Goal: Transaction & Acquisition: Book appointment/travel/reservation

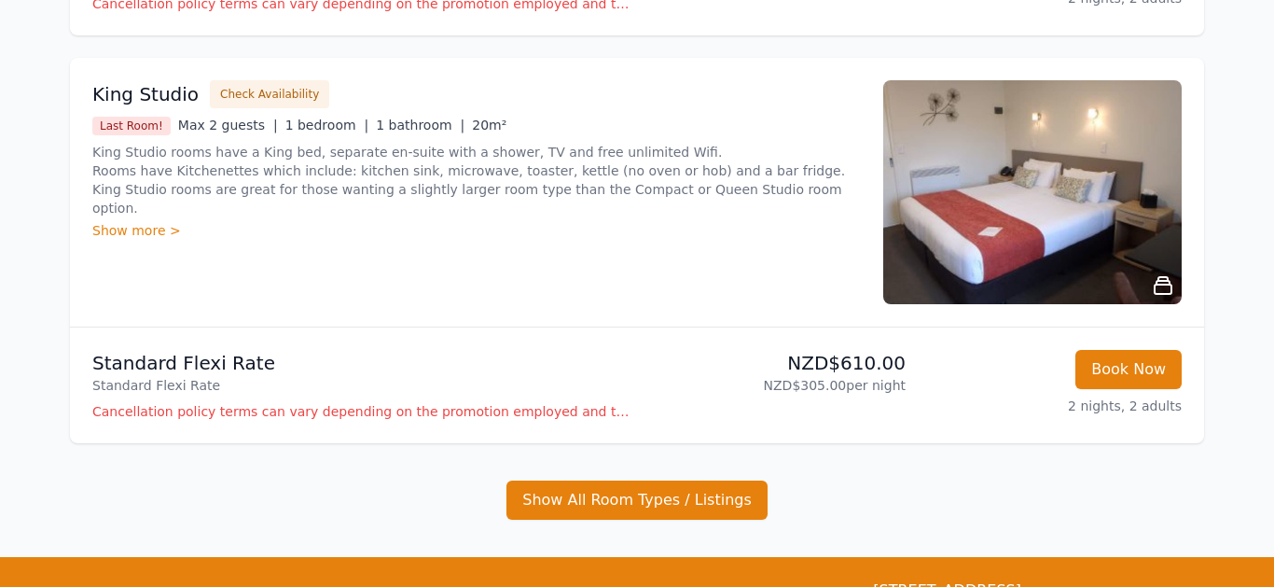
scroll to position [559, 0]
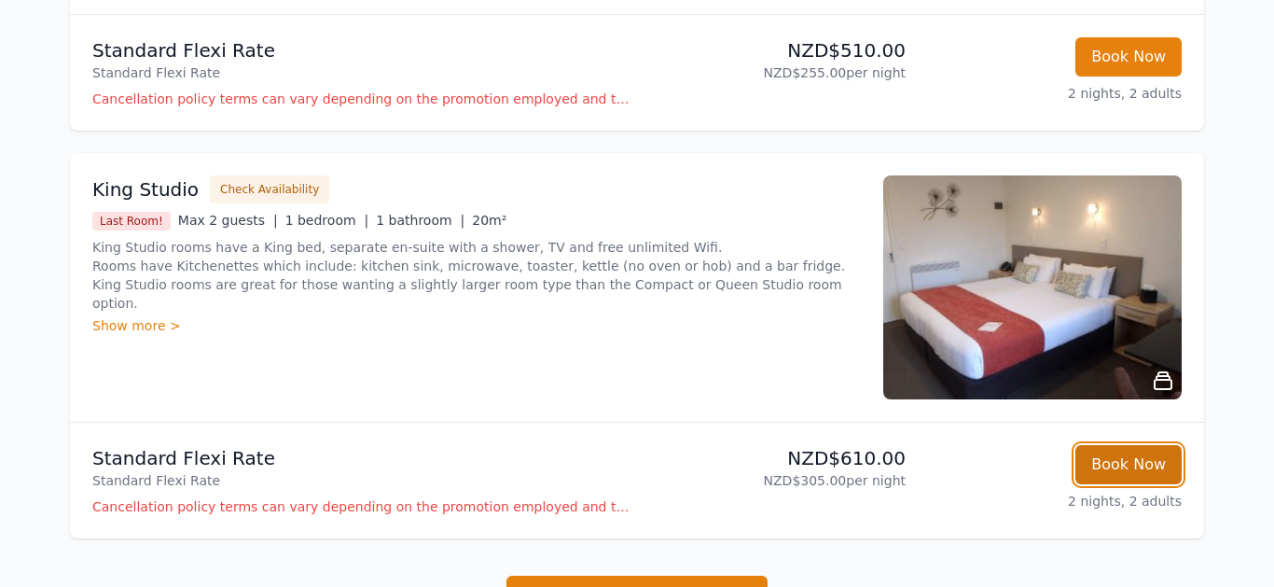
click at [1119, 466] on button "Book Now" at bounding box center [1129, 464] width 106 height 39
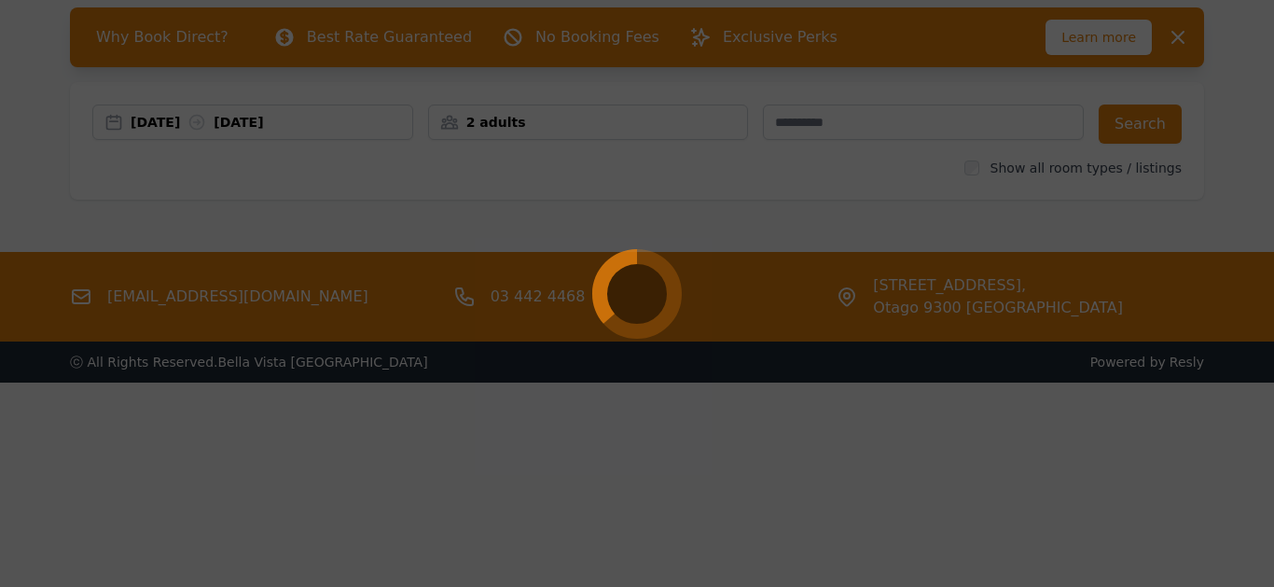
select select "**"
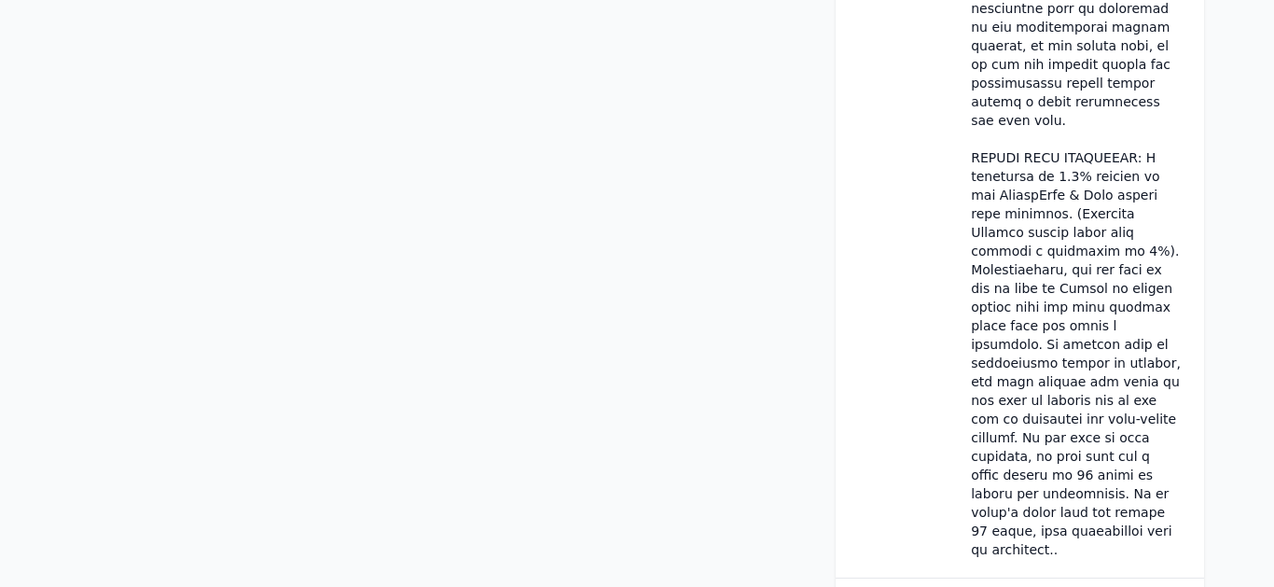
scroll to position [2093, 0]
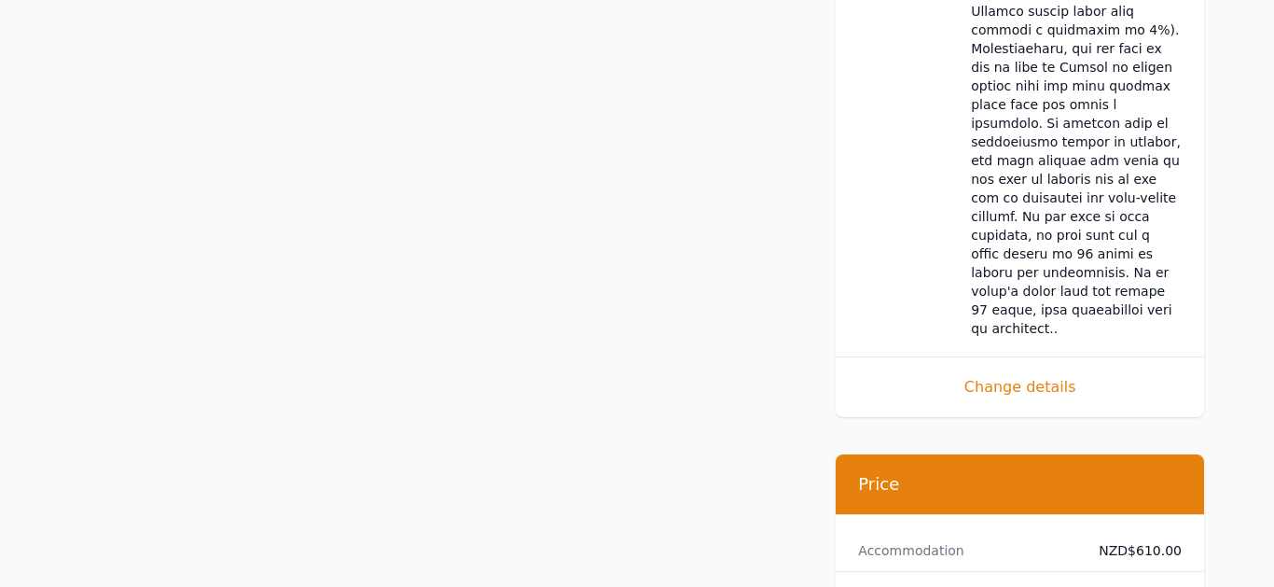
scroll to position [90, 0]
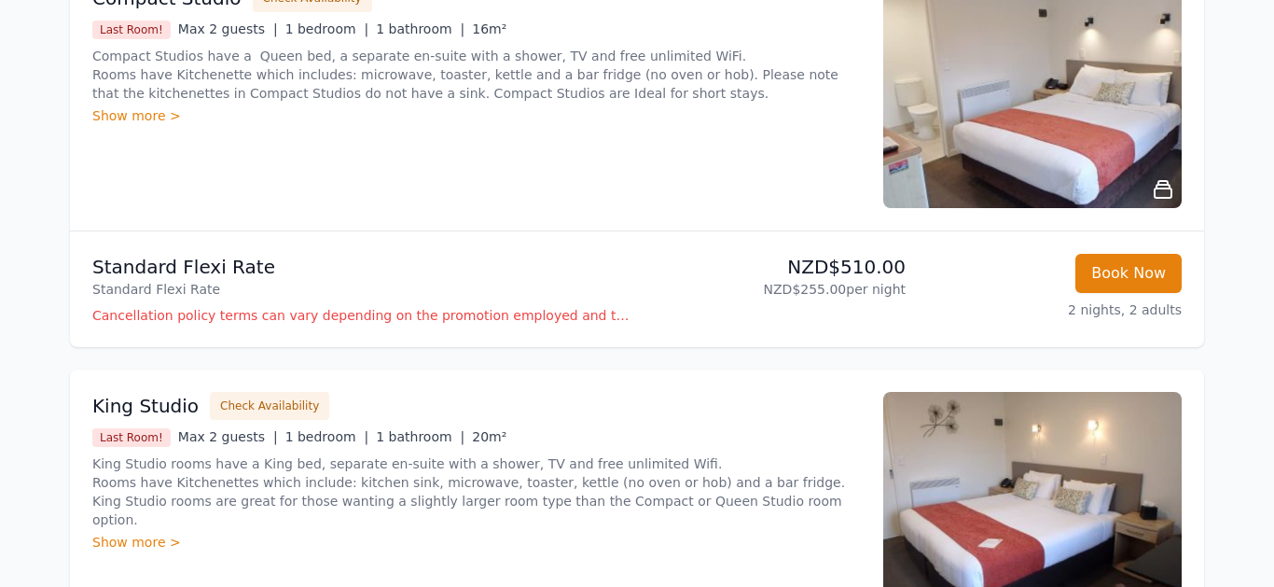
scroll to position [476, 0]
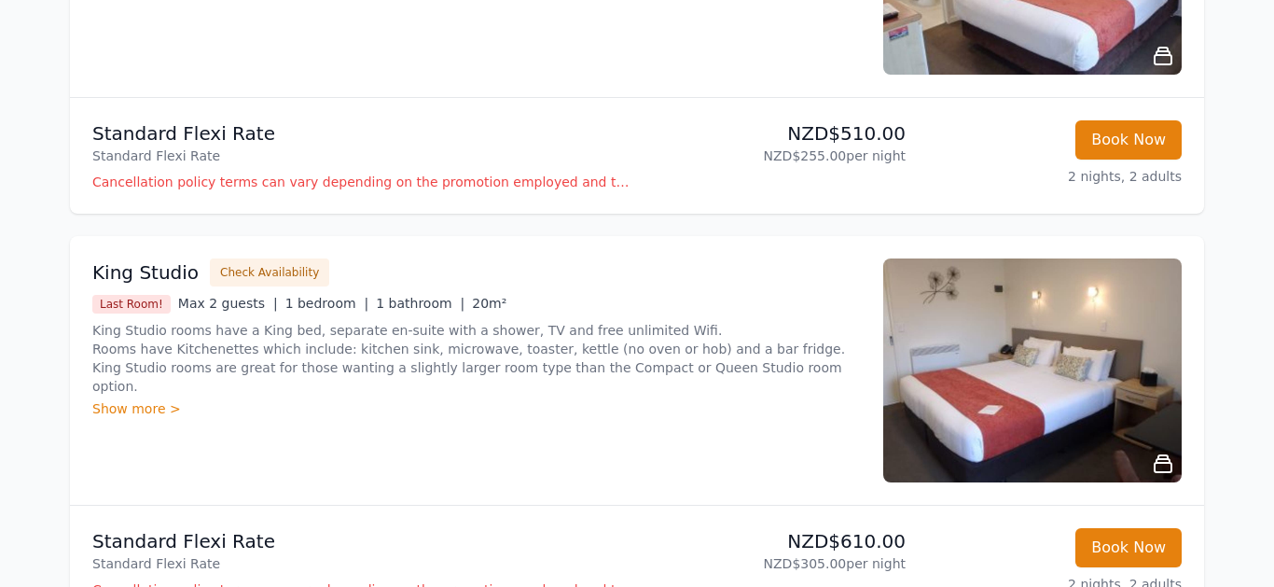
click at [125, 399] on div "Show more >" at bounding box center [476, 408] width 769 height 19
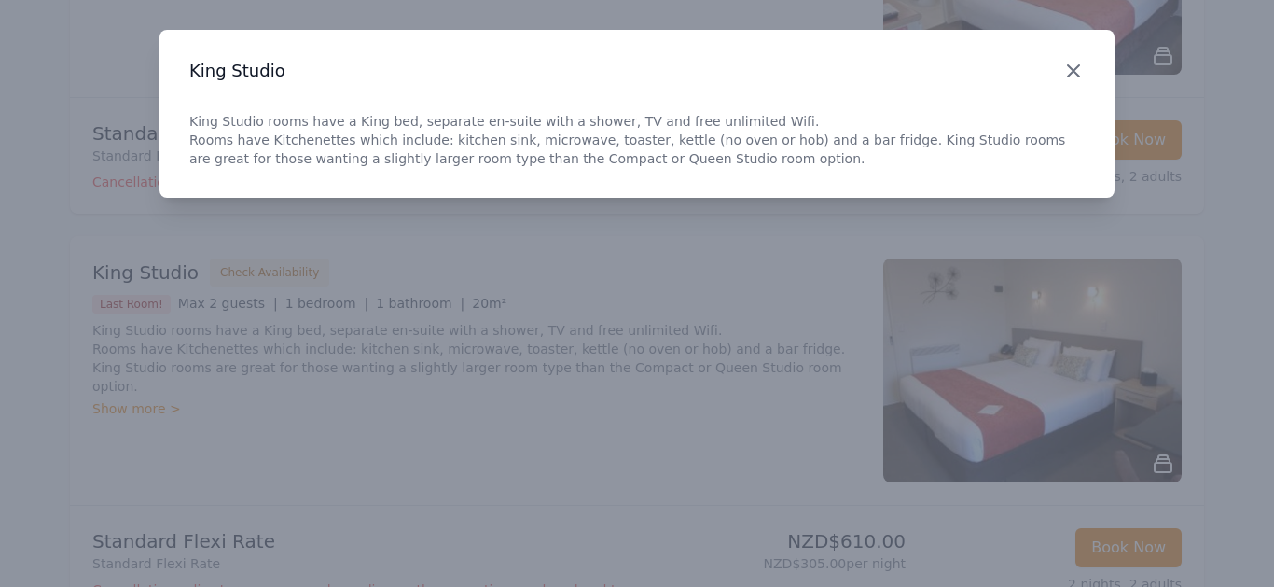
click at [1082, 64] on icon "button" at bounding box center [1074, 71] width 22 height 22
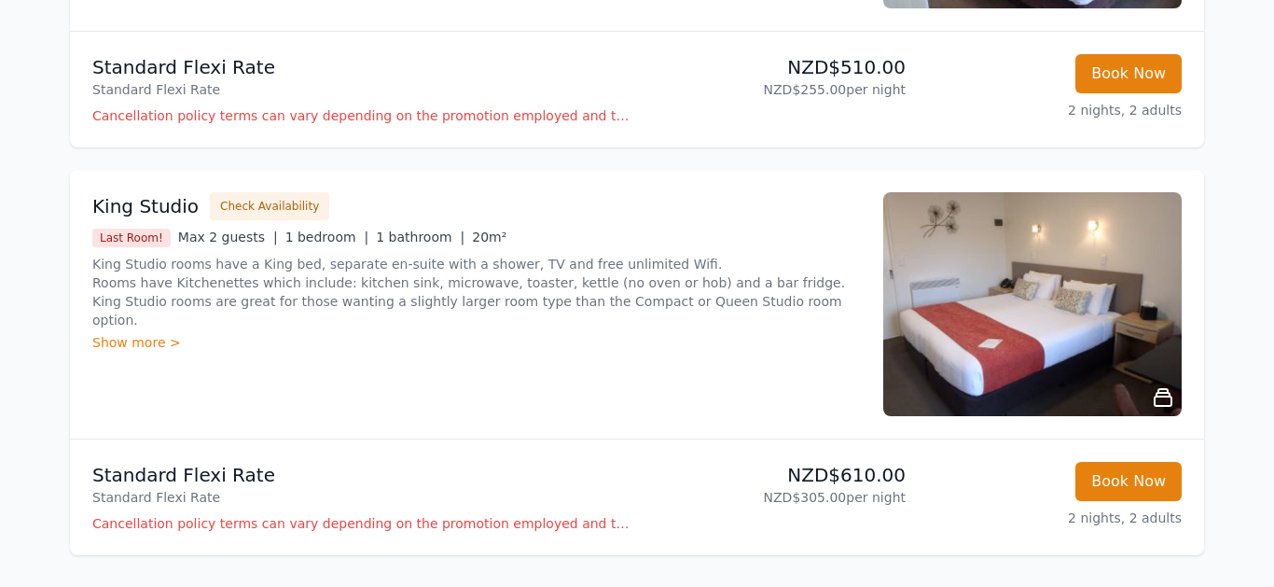
scroll to position [571, 0]
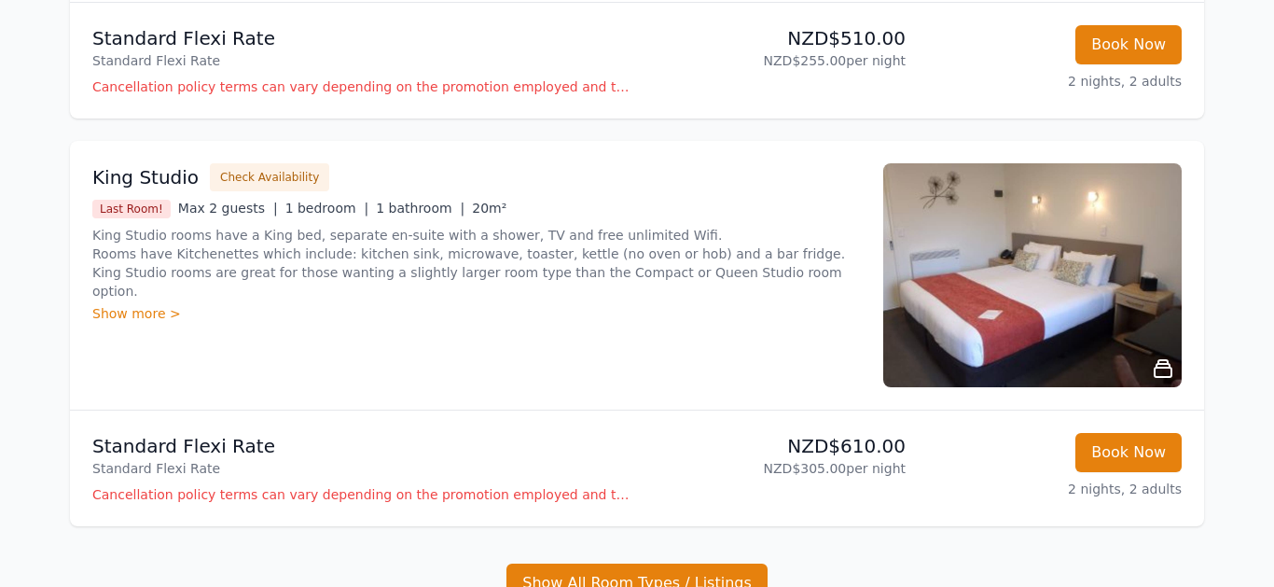
click at [1056, 271] on img at bounding box center [1032, 275] width 299 height 224
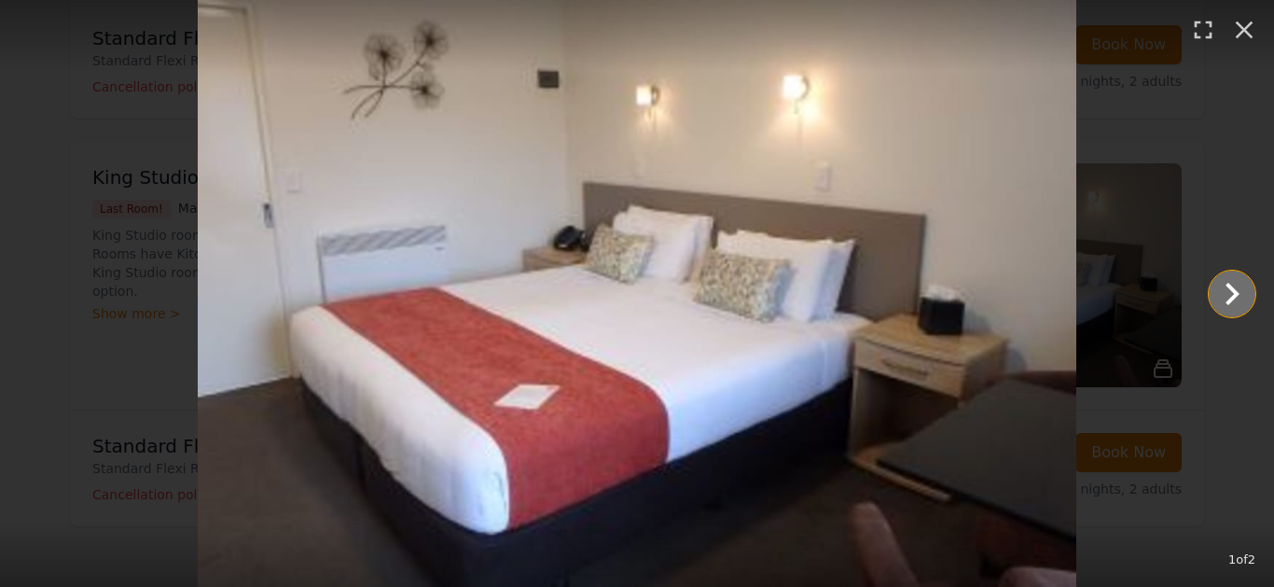
click at [1234, 293] on icon "Show slide 2 of 2" at bounding box center [1233, 294] width 14 height 22
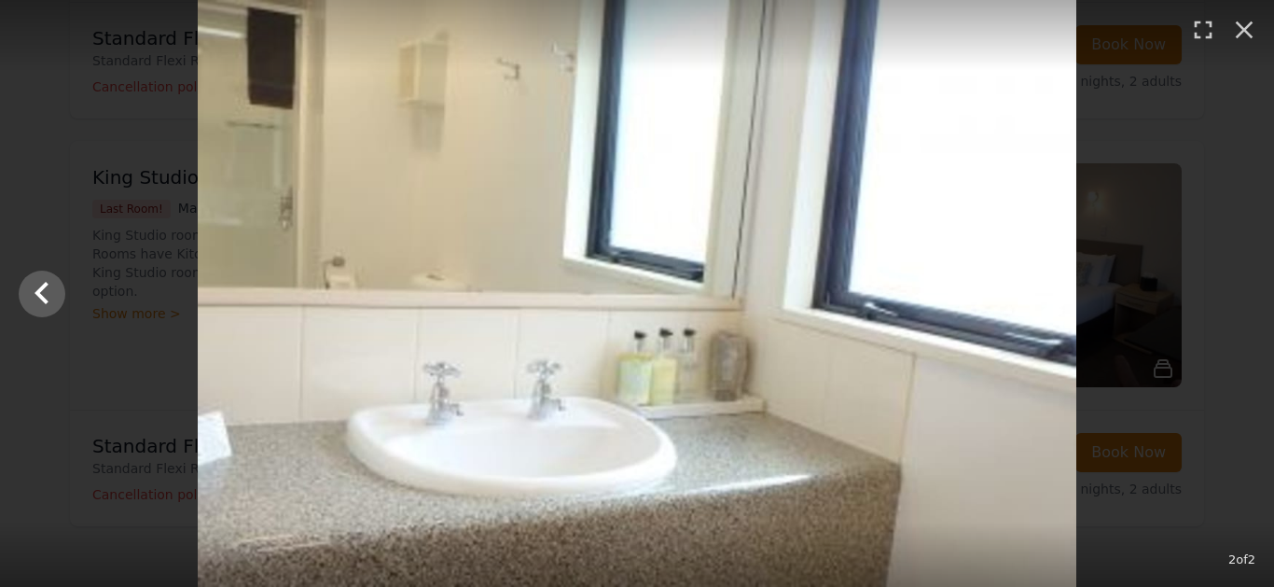
click at [1234, 294] on div at bounding box center [637, 293] width 1274 height 587
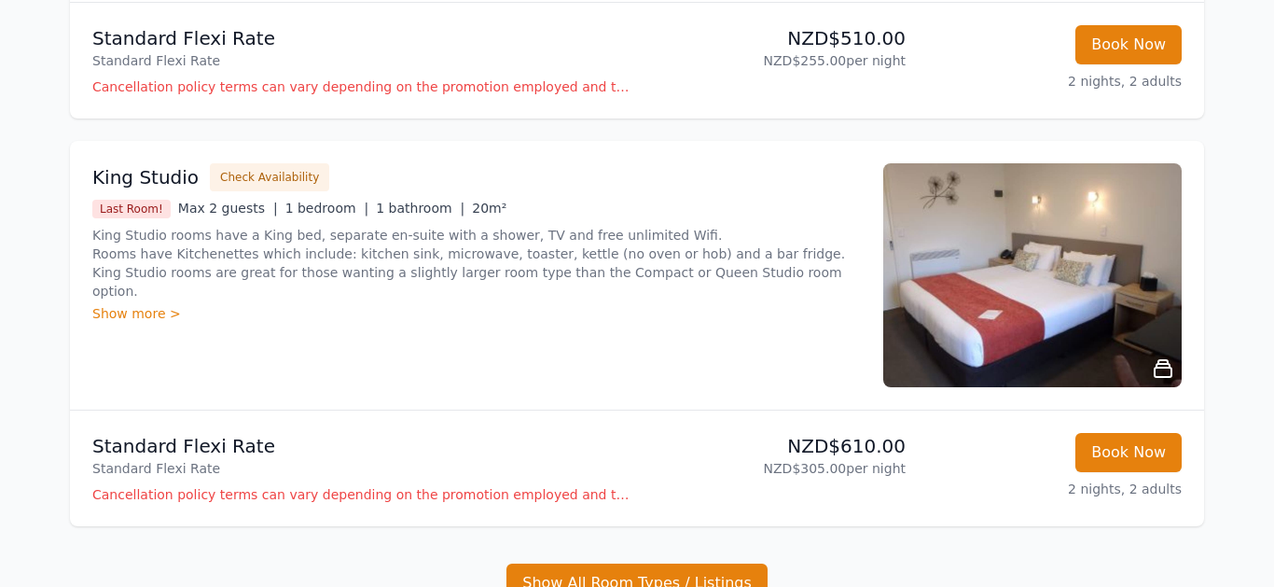
click at [999, 266] on img at bounding box center [1032, 275] width 299 height 224
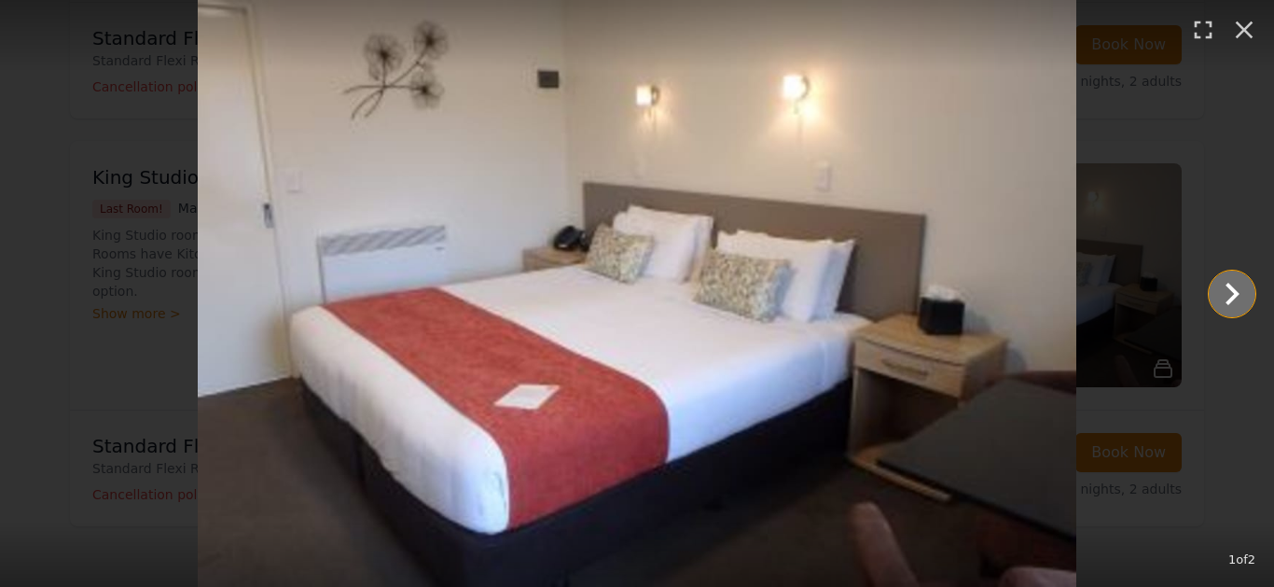
click at [1239, 298] on icon "Show slide 2 of 2" at bounding box center [1232, 293] width 45 height 45
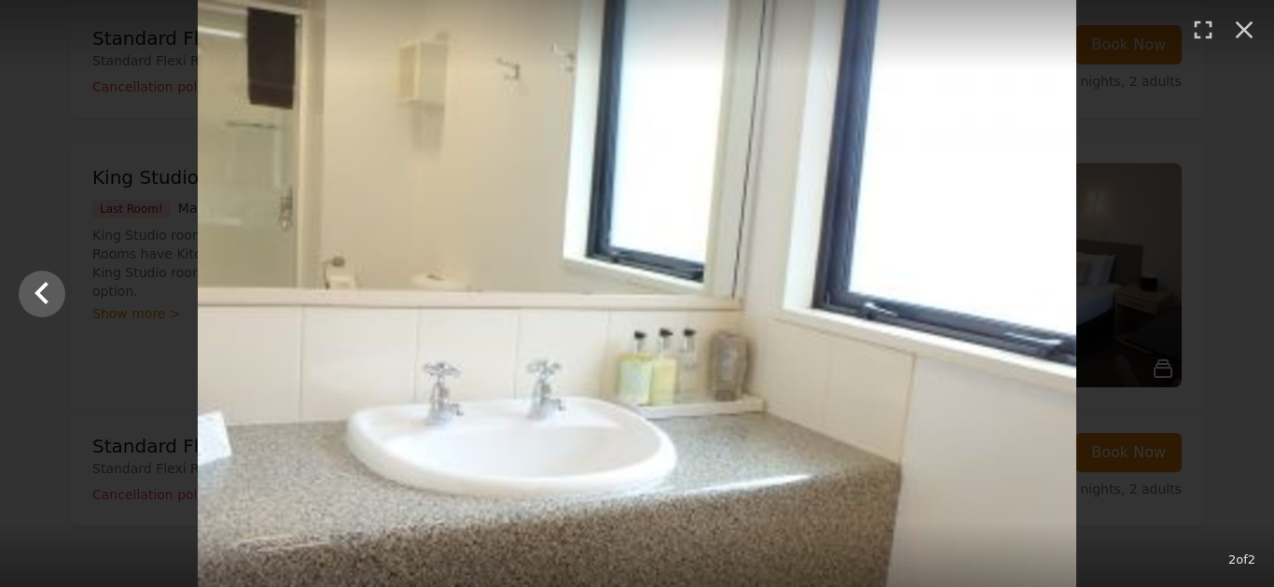
click at [1238, 296] on div at bounding box center [637, 293] width 1274 height 587
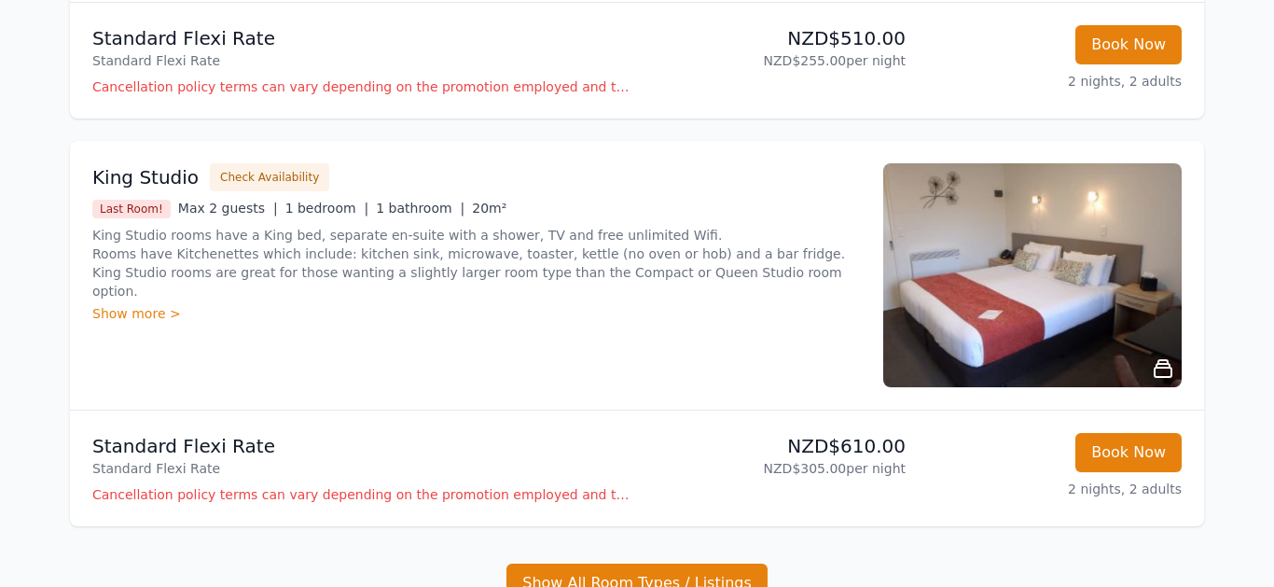
click at [1011, 334] on img at bounding box center [1032, 275] width 299 height 224
